Goal: Information Seeking & Learning: Learn about a topic

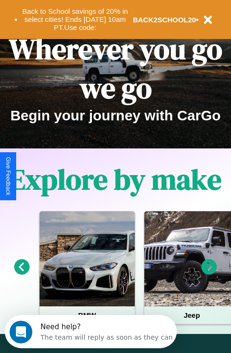
scroll to position [146, 0]
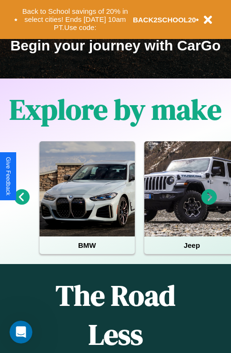
click at [209, 204] on icon at bounding box center [209, 197] width 16 height 16
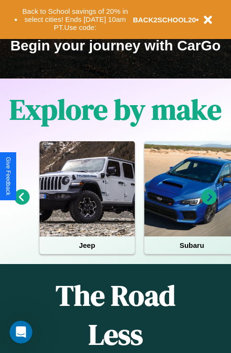
click at [21, 204] on icon at bounding box center [22, 197] width 16 height 16
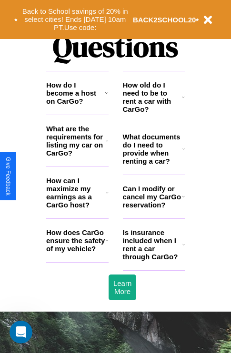
scroll to position [1152, 0]
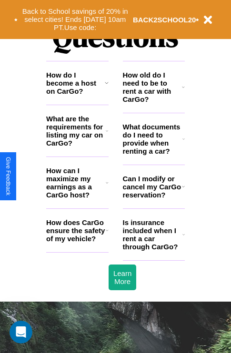
click at [153, 154] on h3 "What documents do I need to provide when renting a car?" at bounding box center [153, 139] width 60 height 32
click at [153, 102] on h3 "How old do I need to be to rent a car with CarGo?" at bounding box center [152, 87] width 59 height 32
click at [77, 146] on h3 "What are the requirements for listing my car on CarGo?" at bounding box center [75, 131] width 59 height 32
click at [183, 190] on icon at bounding box center [183, 187] width 3 height 8
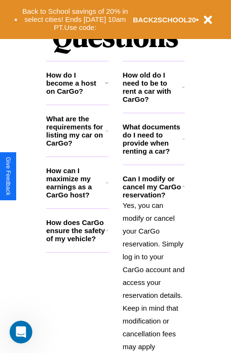
click at [77, 243] on h3 "How does CarGo ensure the safety of my vehicle?" at bounding box center [75, 230] width 59 height 24
click at [107, 135] on icon at bounding box center [107, 131] width 2 height 8
